Goal: Task Accomplishment & Management: Use online tool/utility

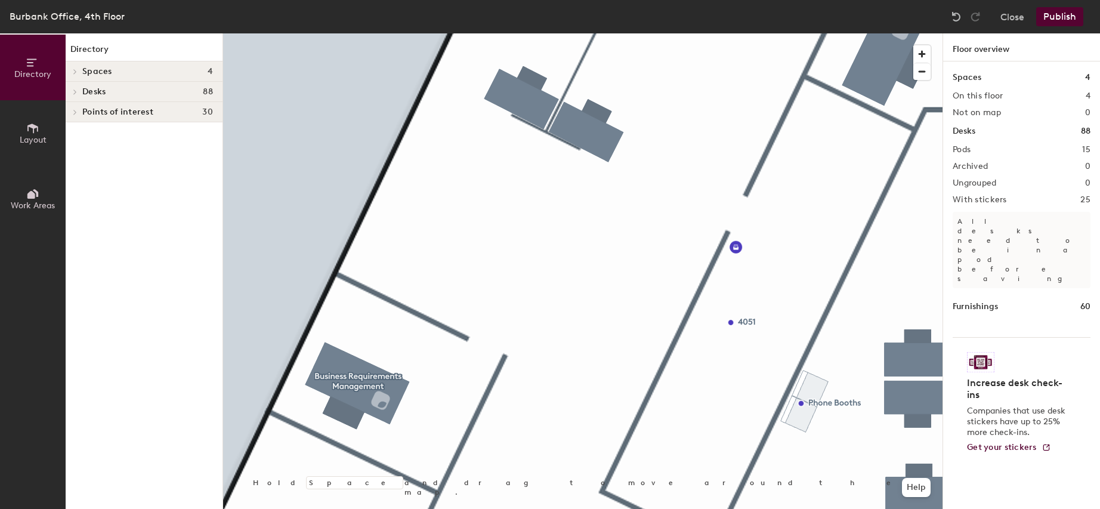
click at [38, 124] on icon at bounding box center [32, 128] width 13 height 13
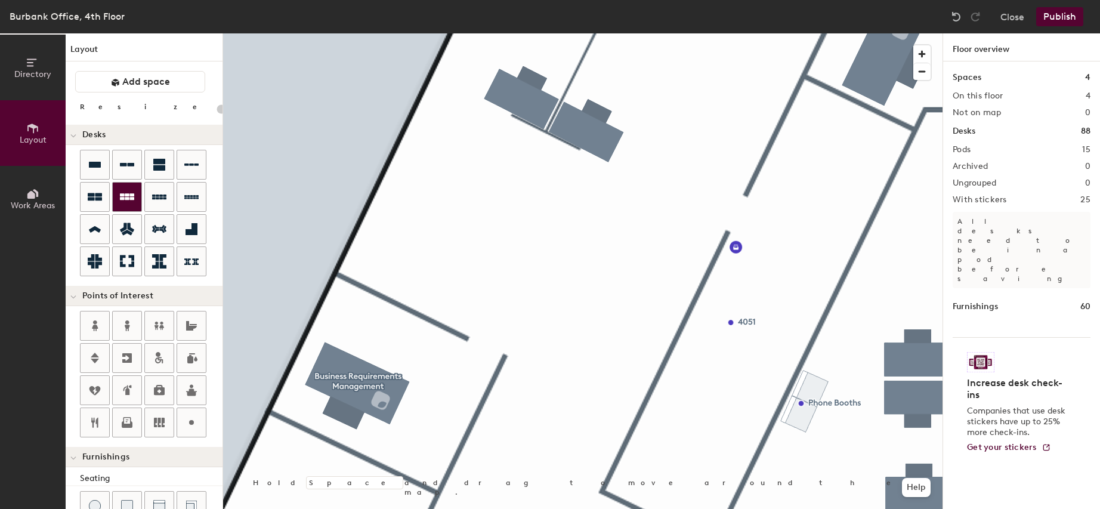
click at [131, 194] on icon at bounding box center [127, 196] width 14 height 7
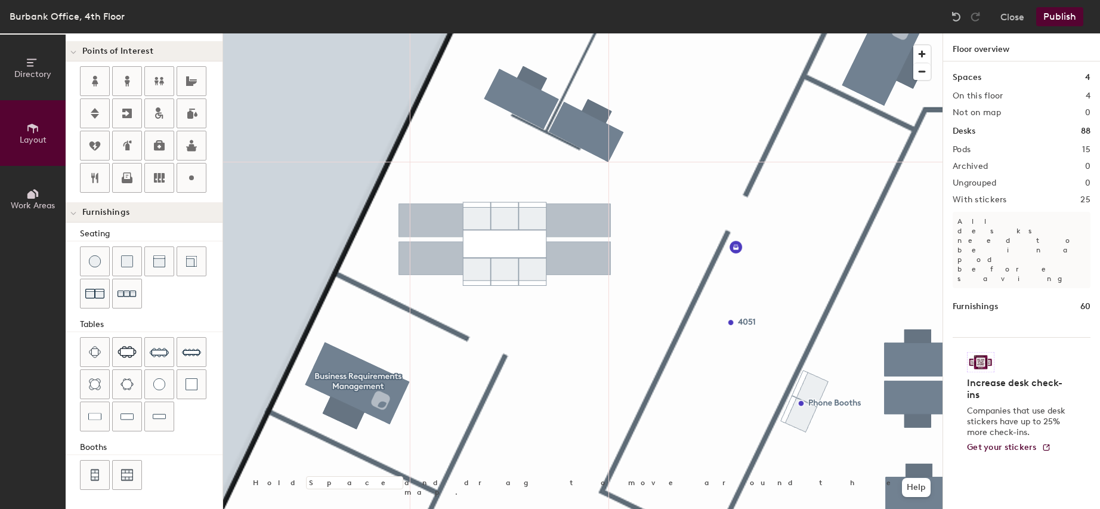
click at [505, 239] on div "Directory Layout Work Areas Layout Add space Resize Desks Points of Interest Fu…" at bounding box center [550, 270] width 1100 height 475
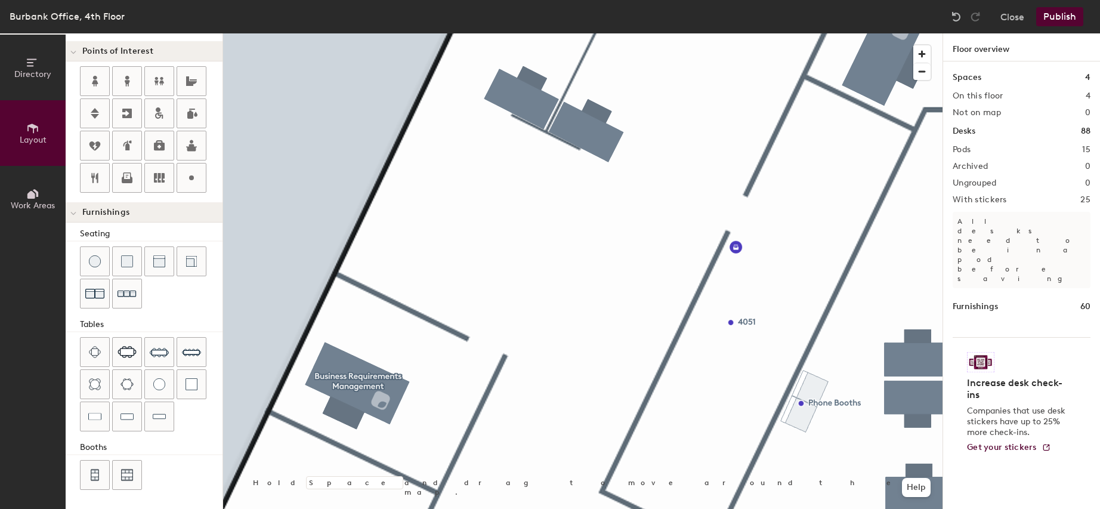
click at [479, 217] on div "Directory Layout Work Areas Layout Add space Resize Desks Points of Interest Fu…" at bounding box center [550, 270] width 1100 height 475
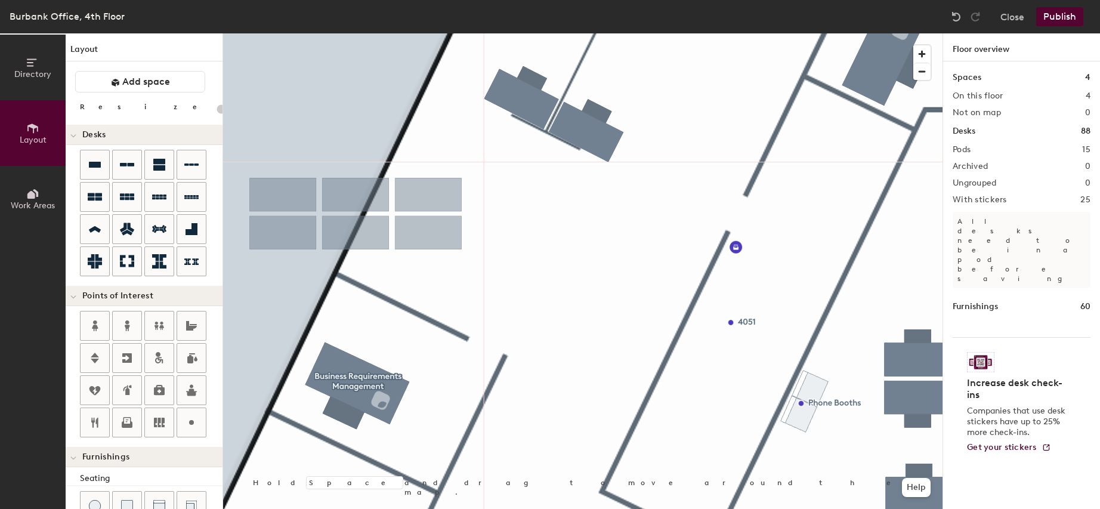
click at [356, 214] on div "Directory Layout Work Areas Layout Add space Resize Desks Points of Interest Fu…" at bounding box center [550, 270] width 1100 height 475
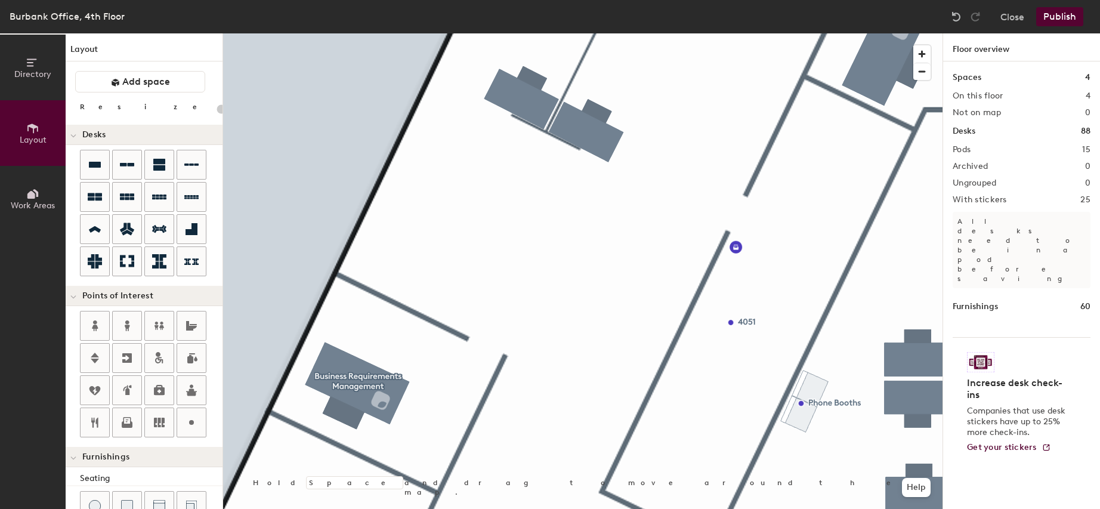
click at [441, 227] on div "Directory Layout Work Areas Layout Add space Resize Desks Points of Interest Fu…" at bounding box center [550, 270] width 1100 height 475
click at [472, 231] on div "Directory Layout Work Areas Layout Add space Resize Desks Points of Interest Fu…" at bounding box center [550, 270] width 1100 height 475
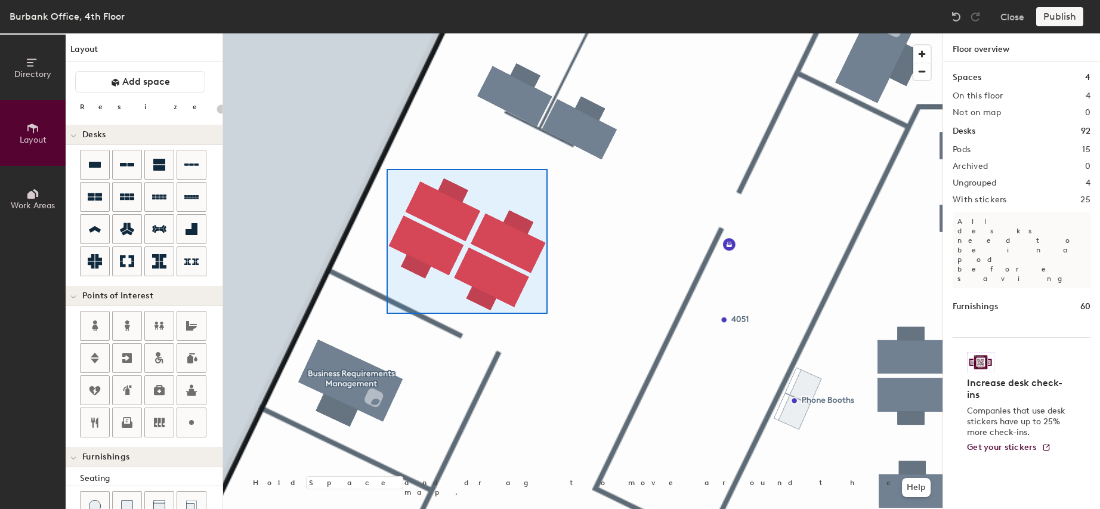
type input "100"
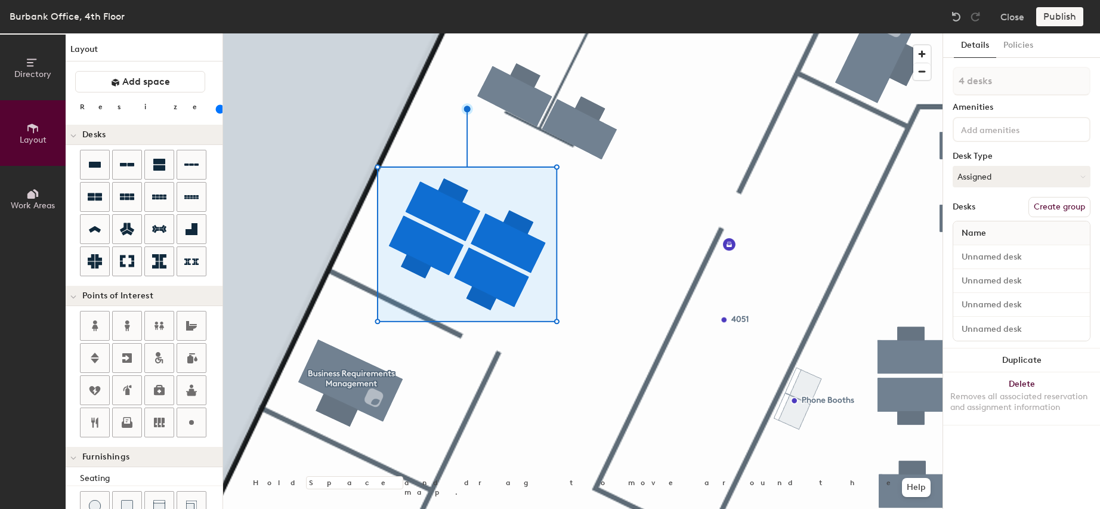
click at [1053, 206] on button "Create group" at bounding box center [1059, 207] width 62 height 20
click at [938, 79] on div "Directory Layout Work Areas Layout Add space Resize Desks Points of Interest Fu…" at bounding box center [550, 270] width 1100 height 475
type input "TBD 9"
click at [1053, 20] on button "Publish" at bounding box center [1059, 16] width 47 height 19
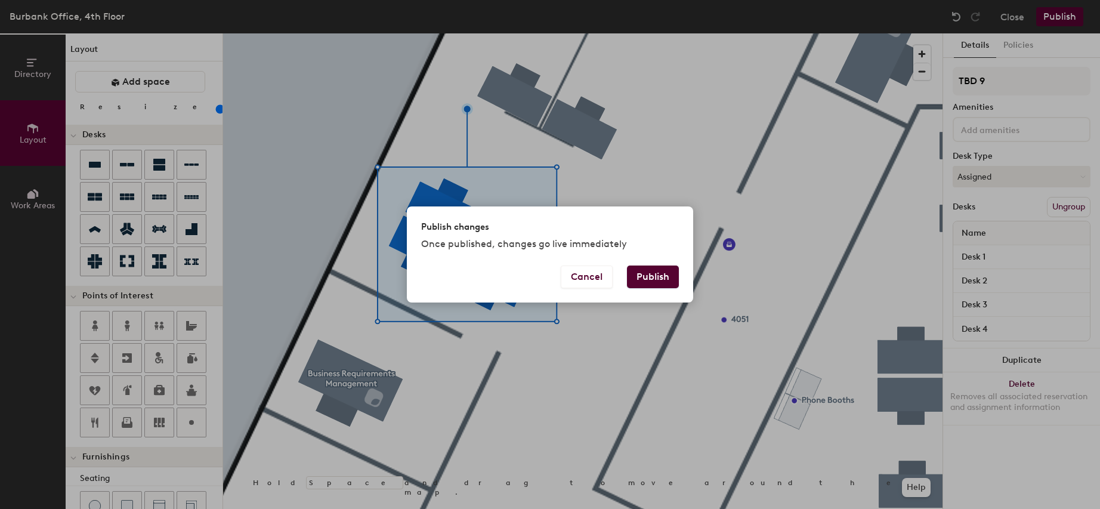
click at [657, 271] on button "Publish" at bounding box center [653, 276] width 52 height 23
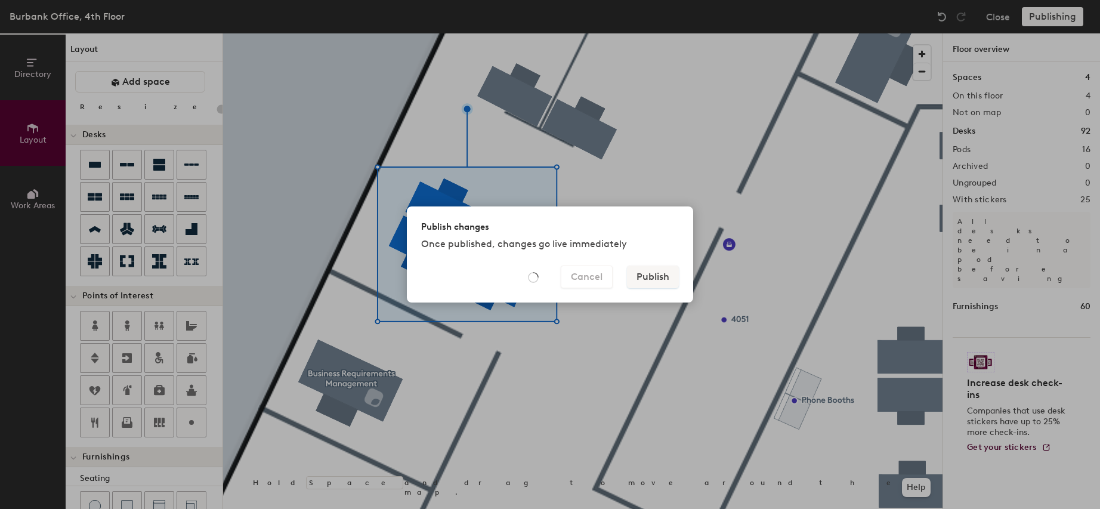
type input "20"
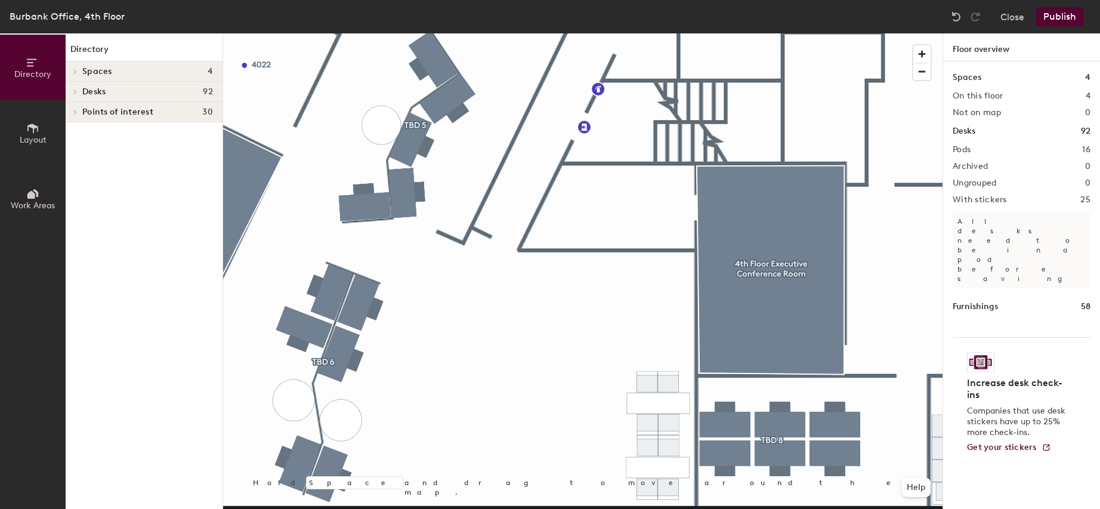
click at [30, 124] on icon at bounding box center [32, 128] width 11 height 10
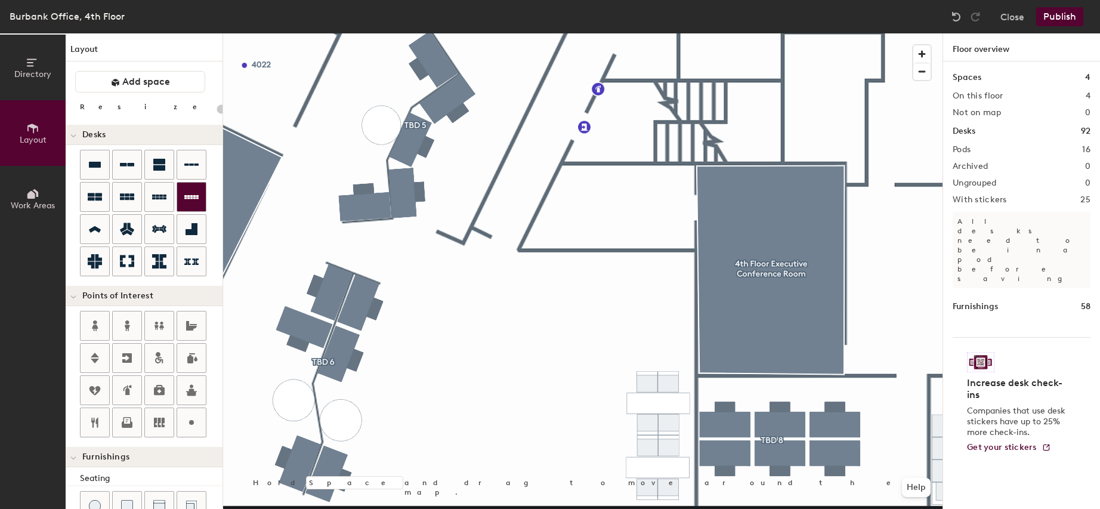
click at [511, 400] on div "Directory Layout Work Areas Layout Add space Resize Desks Points of Interest Fu…" at bounding box center [550, 270] width 1100 height 475
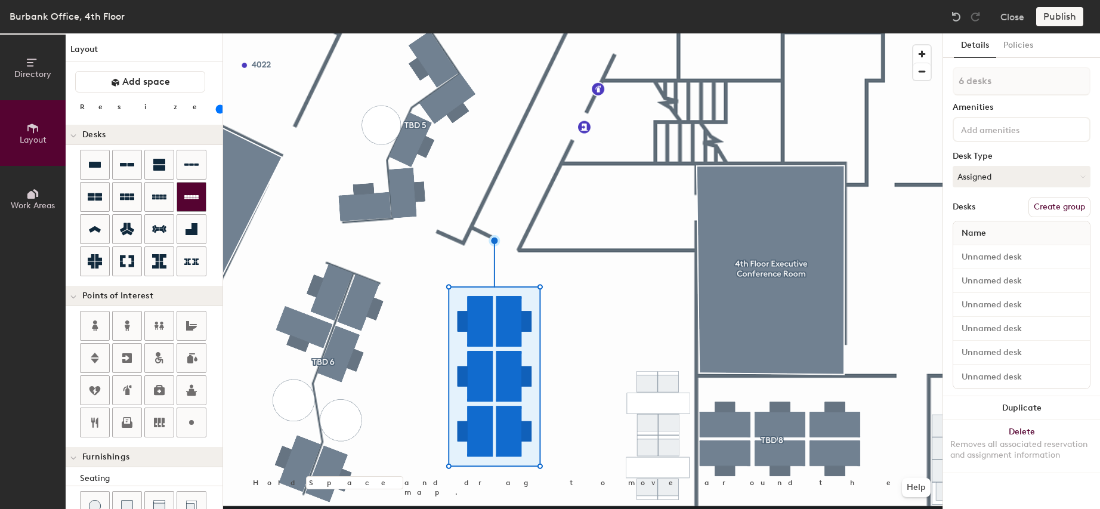
drag, startPoint x: 123, startPoint y: 193, endPoint x: 191, endPoint y: 208, distance: 69.2
click at [580, 33] on div at bounding box center [582, 33] width 719 height 0
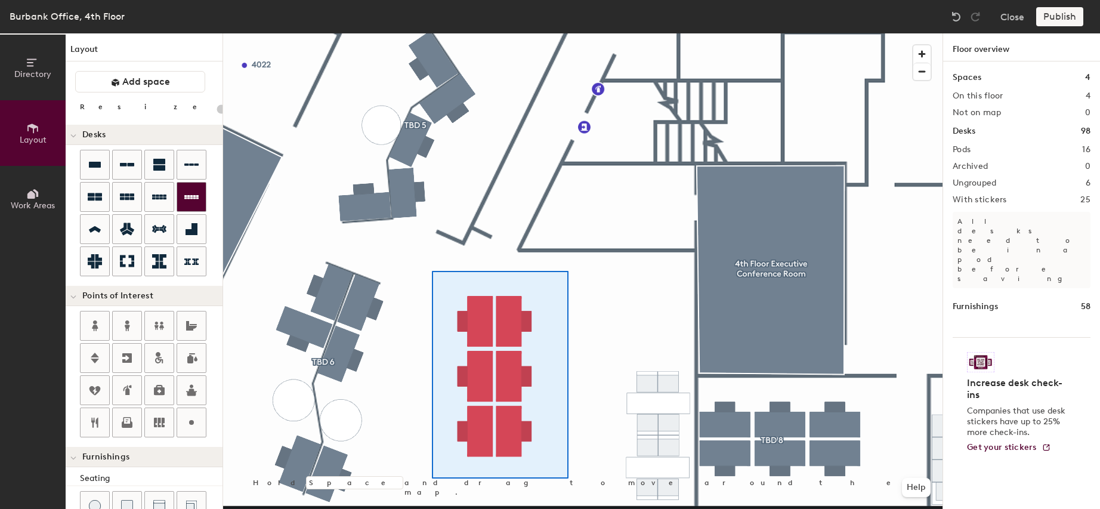
type input "100"
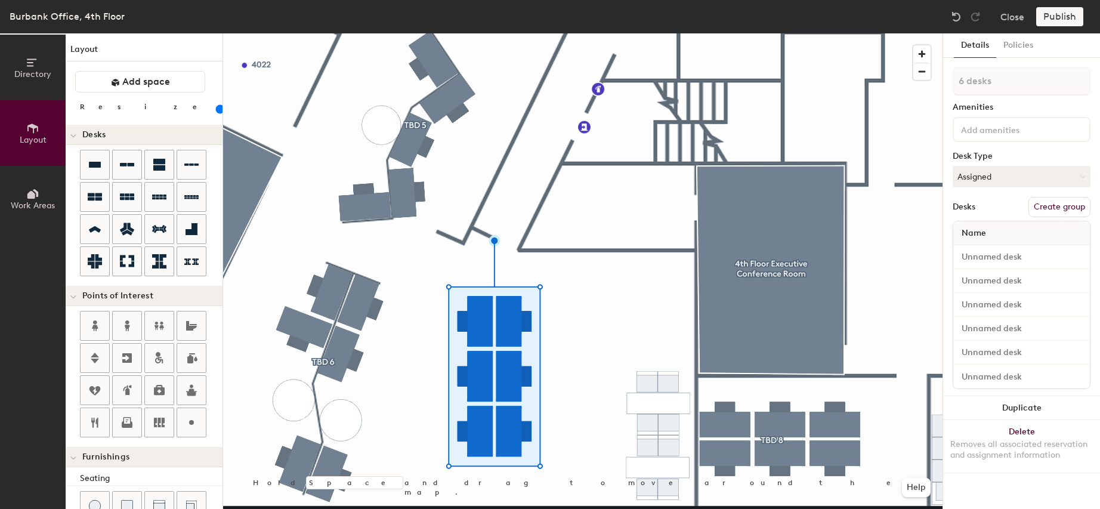
click at [1064, 208] on button "Create group" at bounding box center [1059, 207] width 62 height 20
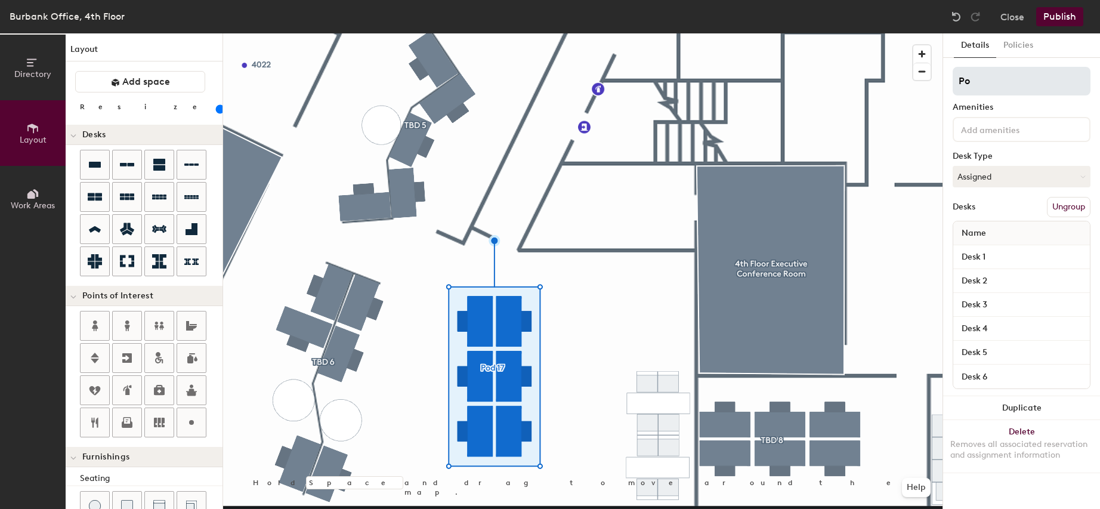
type input "P"
type input "TBD 10"
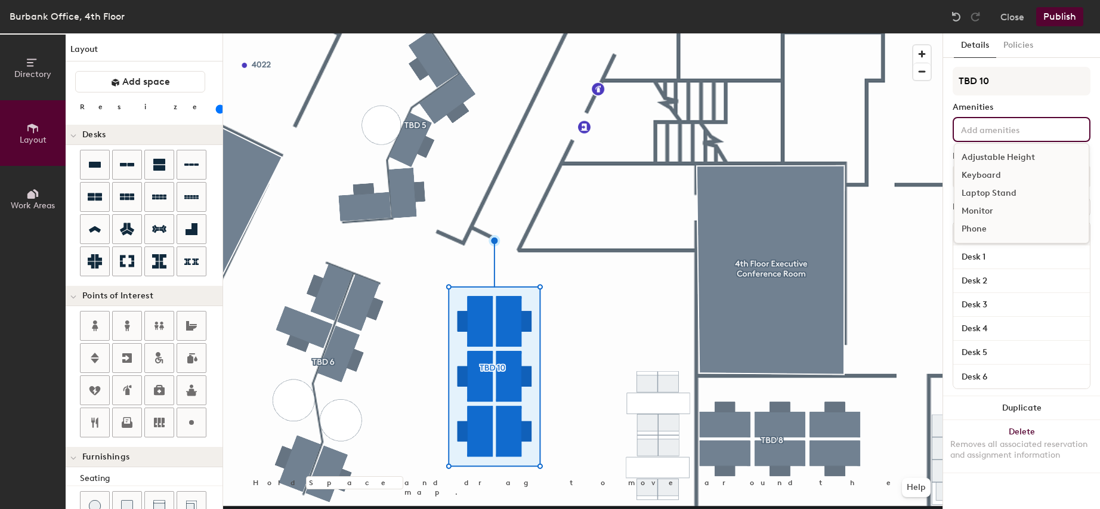
click at [1062, 18] on button "Publish" at bounding box center [1059, 16] width 47 height 19
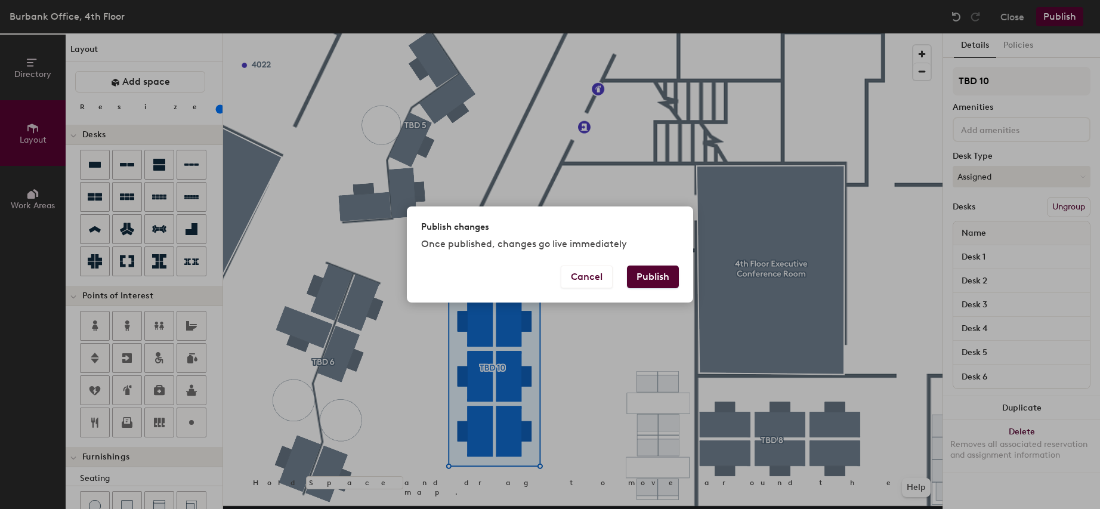
click at [645, 280] on button "Publish" at bounding box center [653, 276] width 52 height 23
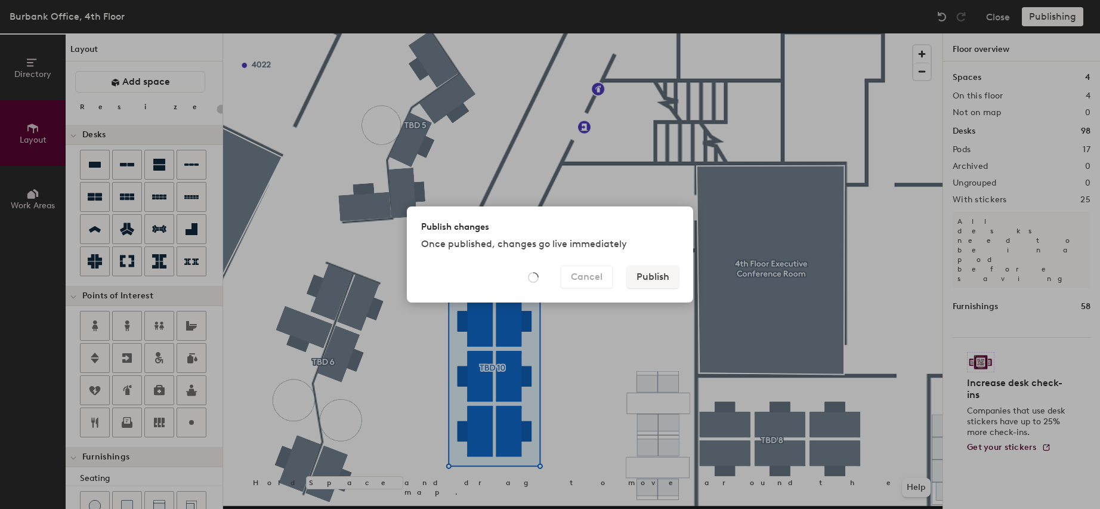
type input "20"
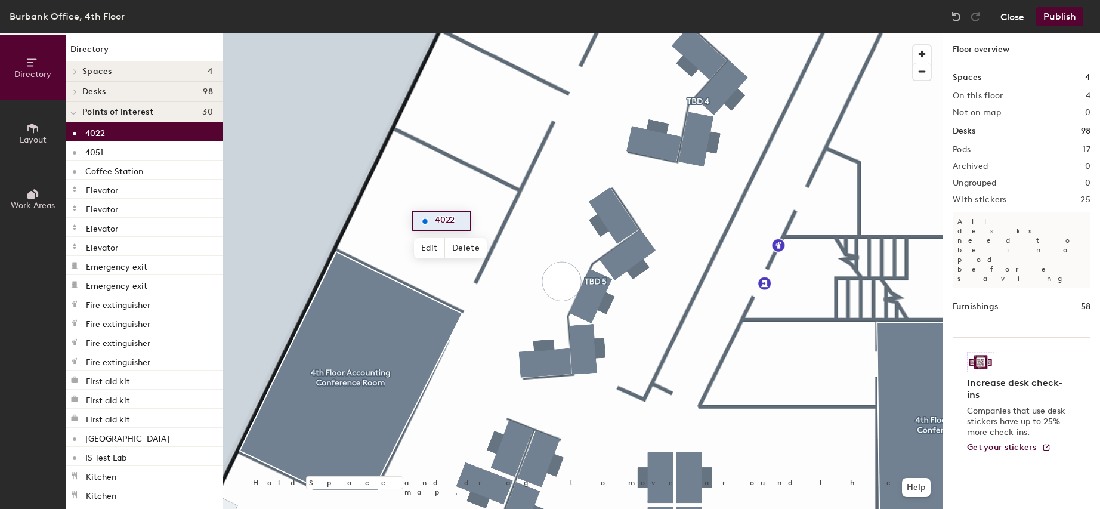
click at [1007, 20] on button "Close" at bounding box center [1012, 16] width 24 height 19
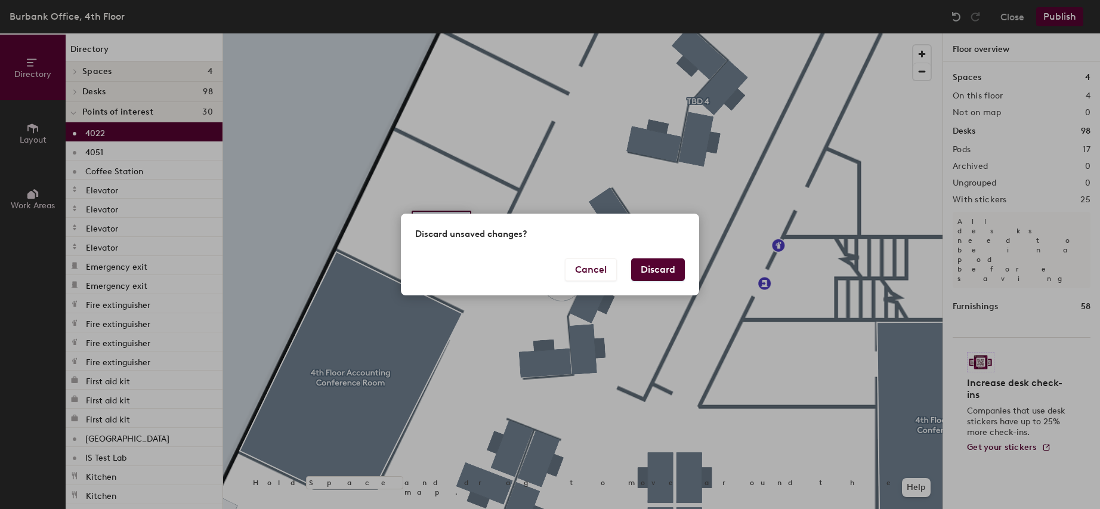
click at [663, 274] on button "Discard" at bounding box center [658, 269] width 54 height 23
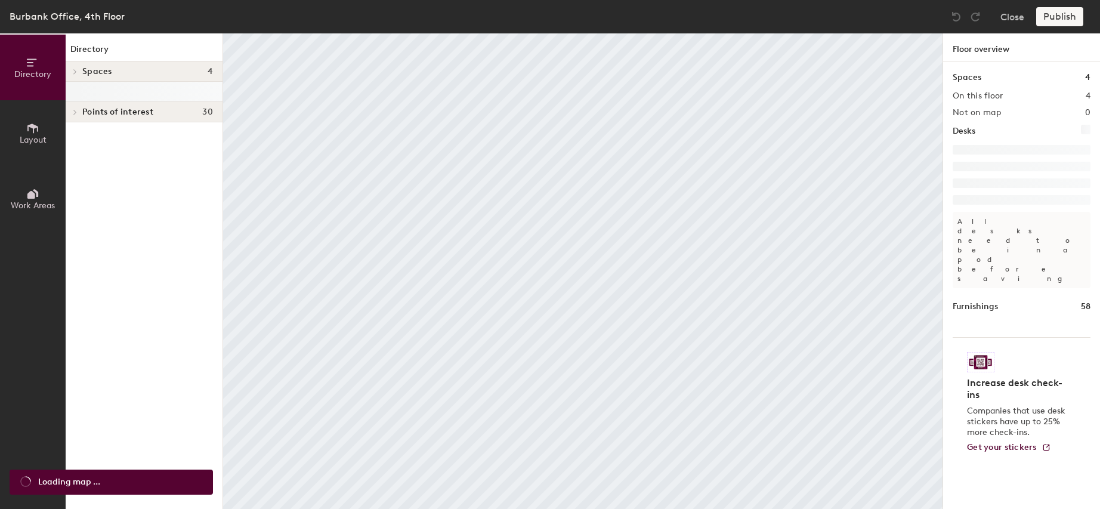
click at [29, 137] on span "Layout" at bounding box center [33, 140] width 27 height 10
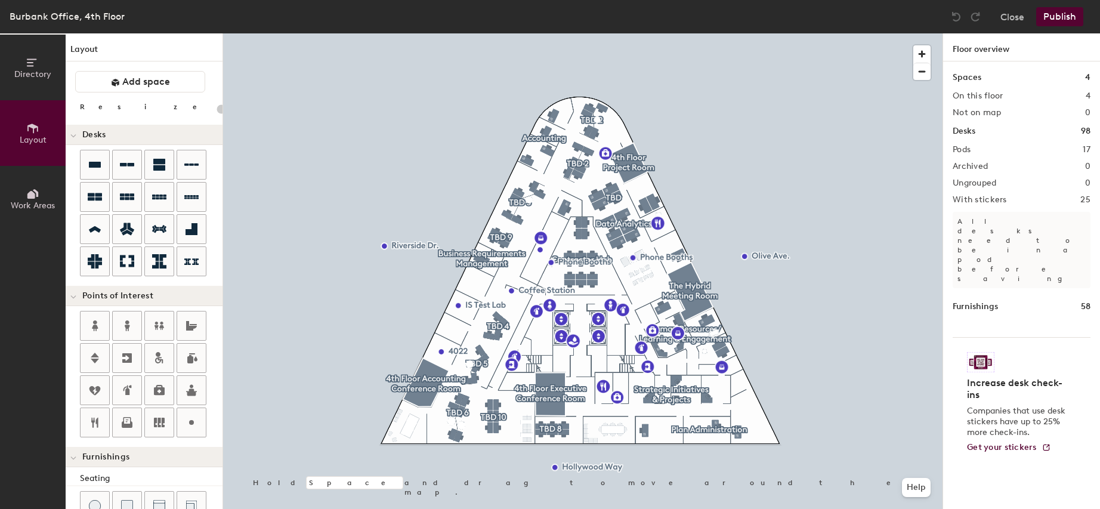
type input "20"
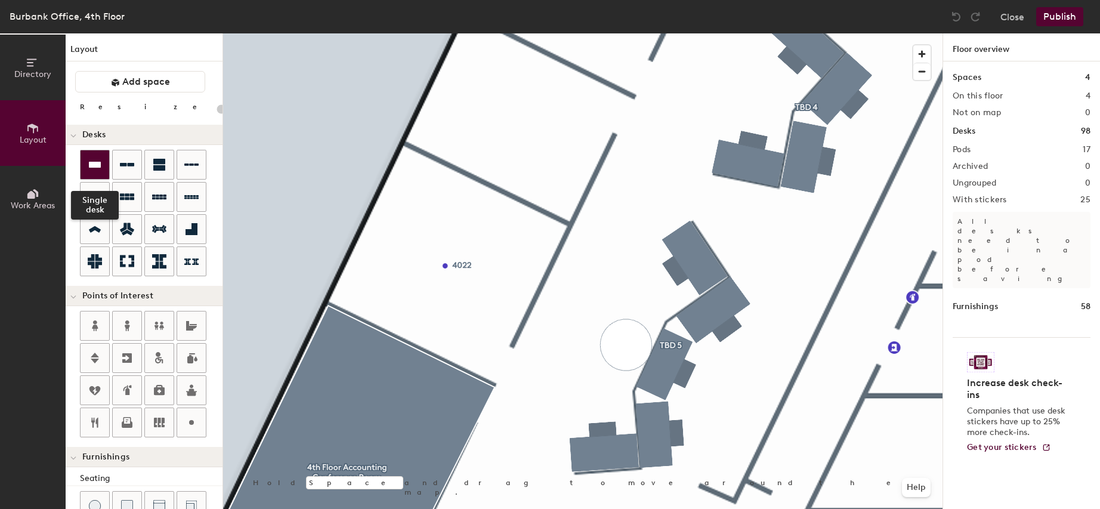
click at [90, 168] on icon at bounding box center [95, 164] width 14 height 14
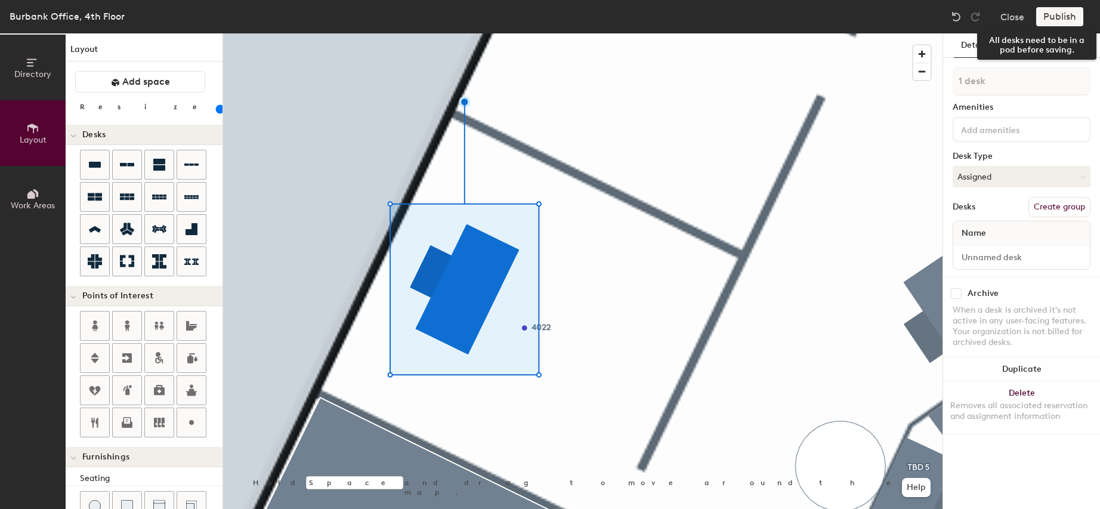
click at [1062, 17] on div "Publish" at bounding box center [1063, 16] width 54 height 19
click at [1055, 205] on button "Create group" at bounding box center [1059, 207] width 62 height 20
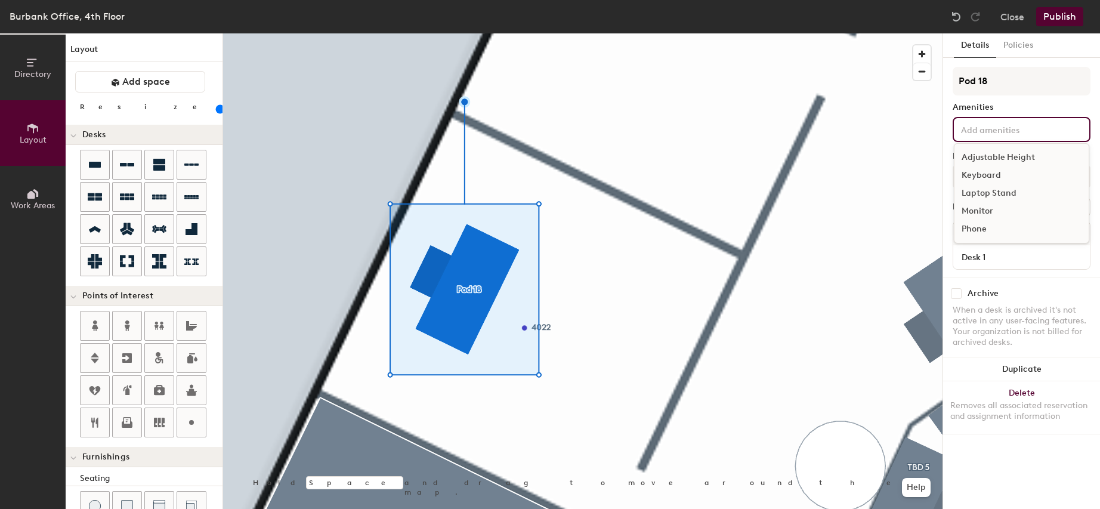
click at [1061, 19] on button "Publish" at bounding box center [1059, 16] width 47 height 19
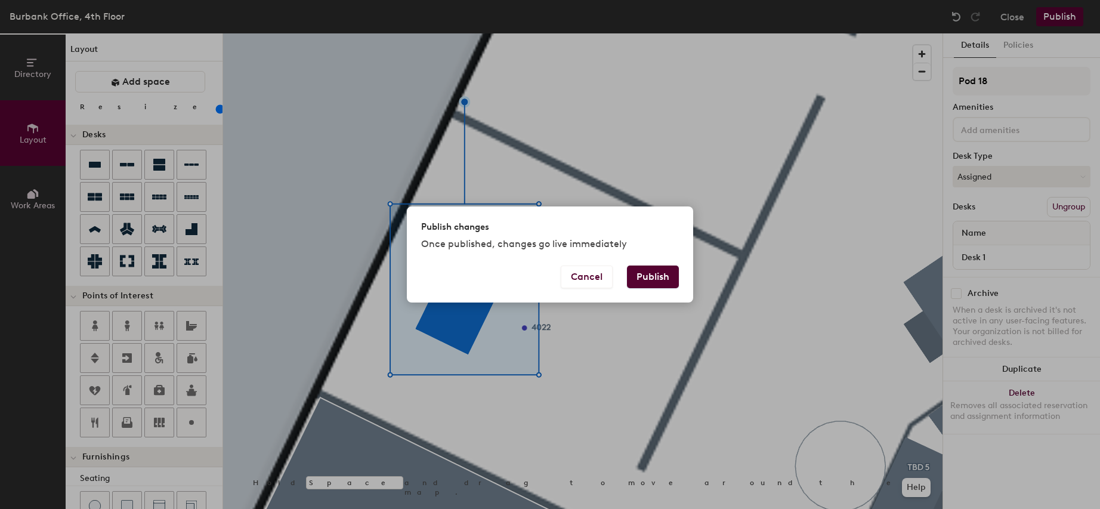
click at [654, 276] on button "Publish" at bounding box center [653, 276] width 52 height 23
type input "20"
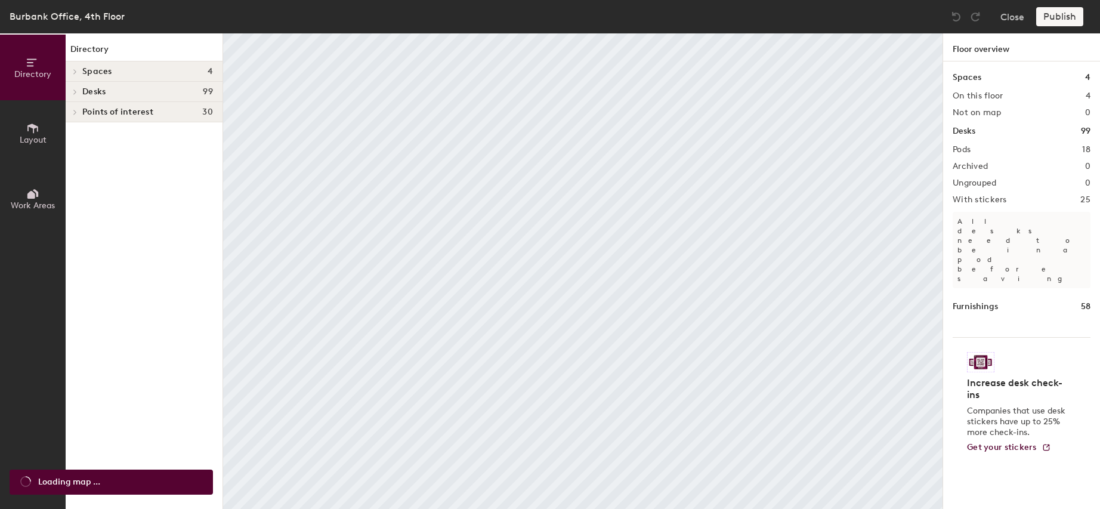
click at [35, 134] on icon at bounding box center [32, 128] width 13 height 13
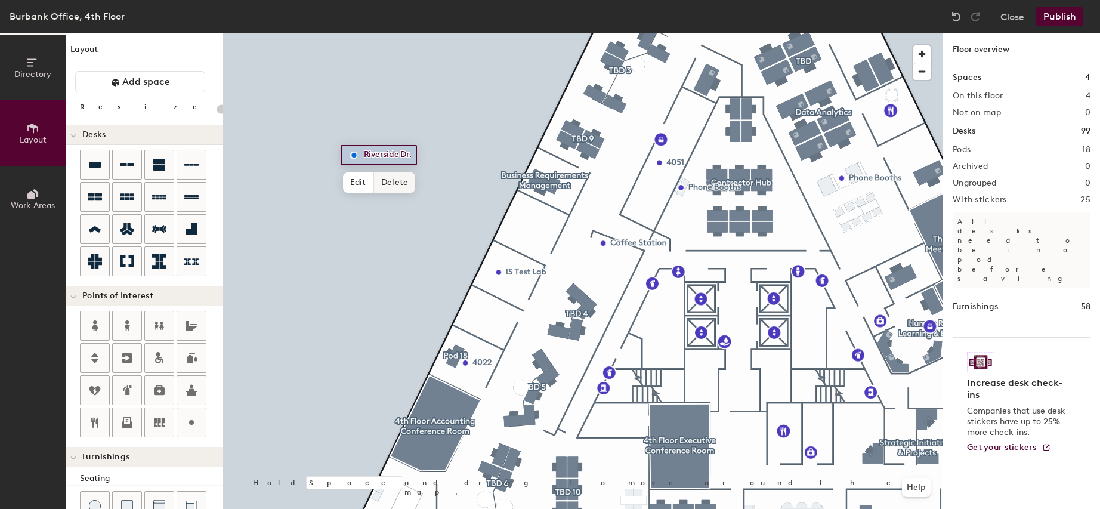
click at [394, 187] on span "Delete" at bounding box center [395, 182] width 42 height 20
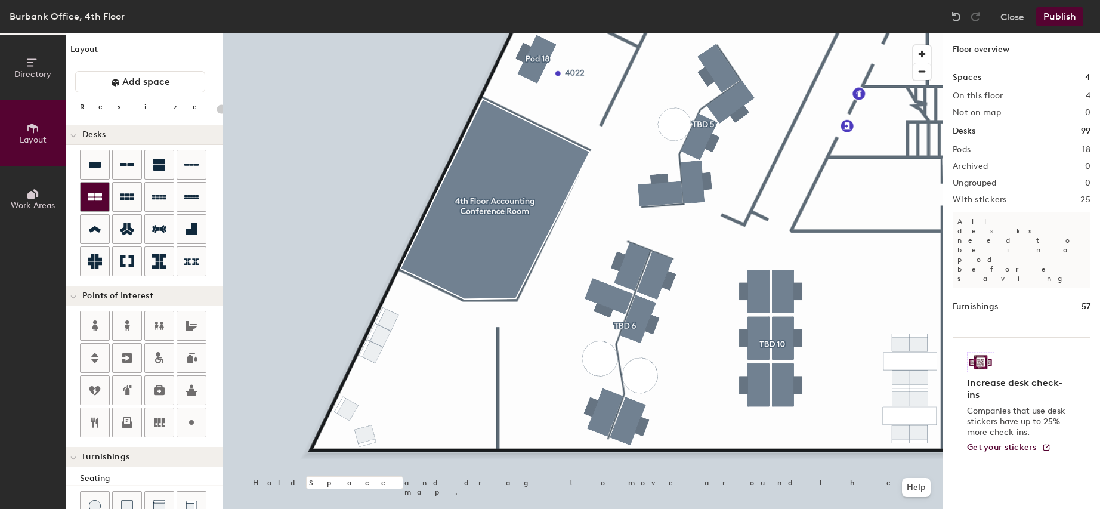
click at [97, 198] on icon at bounding box center [95, 197] width 14 height 8
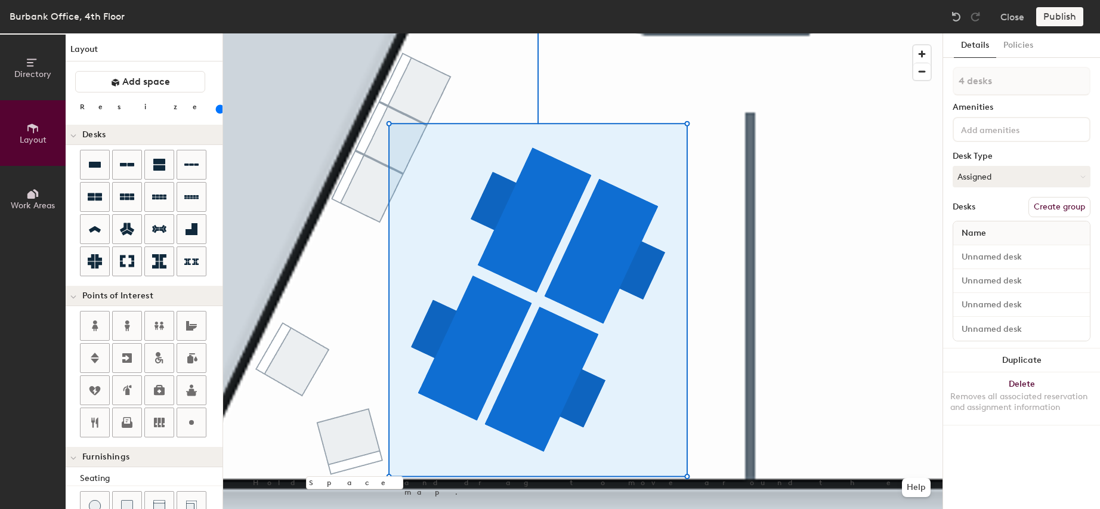
click at [1058, 206] on button "Create group" at bounding box center [1059, 207] width 62 height 20
click at [1062, 16] on button "Publish" at bounding box center [1059, 16] width 47 height 19
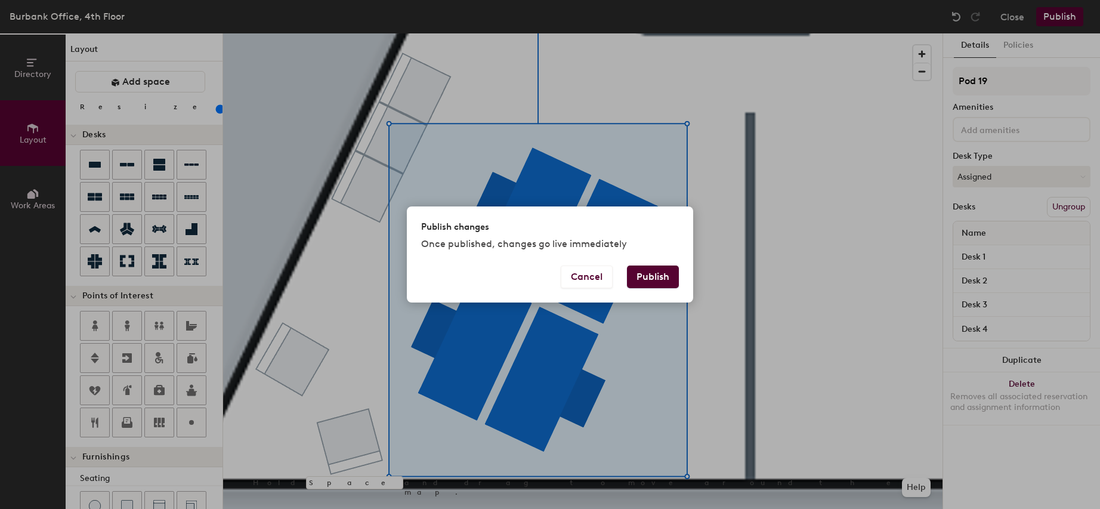
click at [653, 280] on button "Publish" at bounding box center [653, 276] width 52 height 23
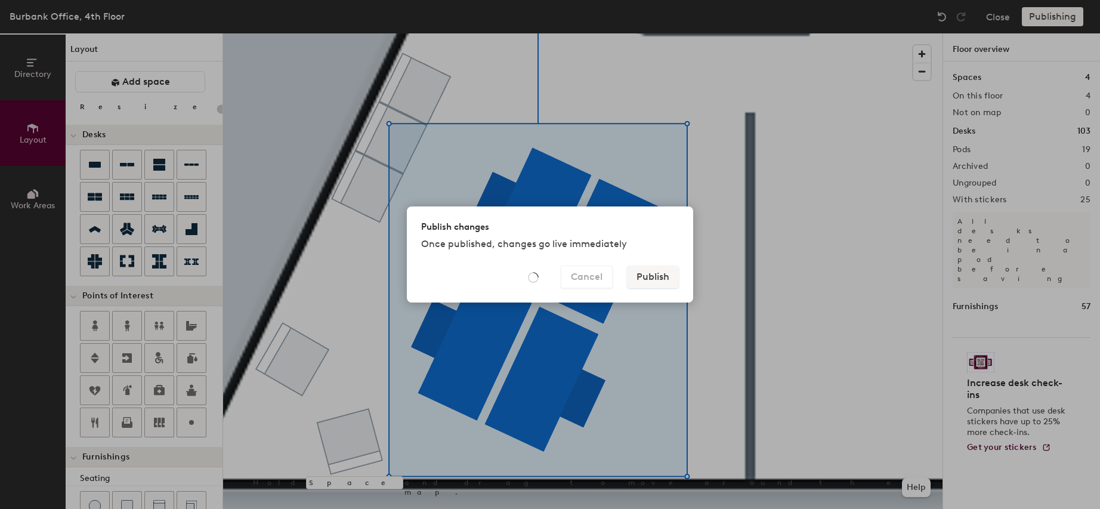
type input "20"
